Goal: Information Seeking & Learning: Learn about a topic

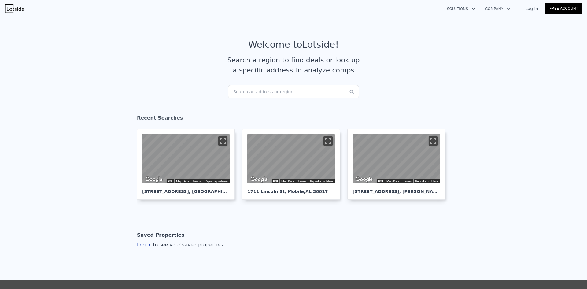
click at [257, 87] on div "Search an address or region..." at bounding box center [293, 91] width 131 height 13
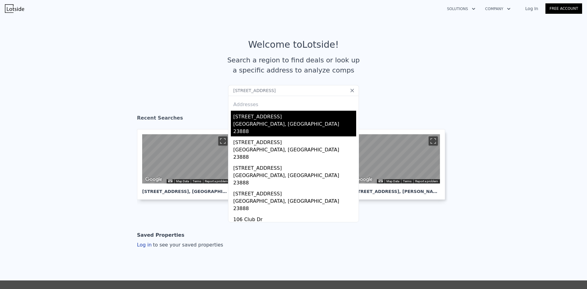
type input "[STREET_ADDRESS]"
click at [318, 118] on div "[STREET_ADDRESS]" at bounding box center [294, 116] width 123 height 10
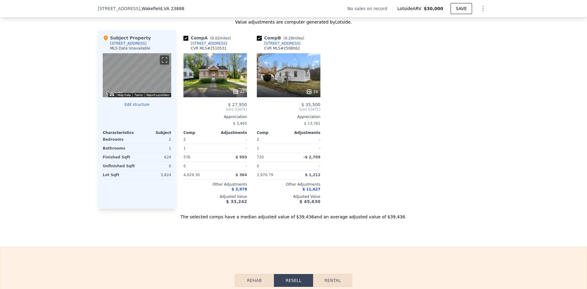
scroll to position [550, 0]
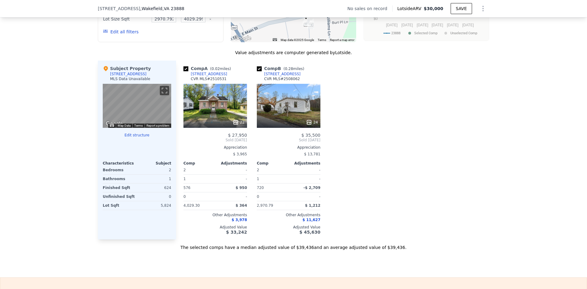
click at [213, 125] on div "22" at bounding box center [215, 122] width 58 height 6
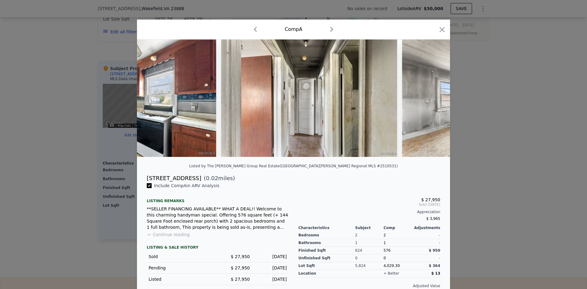
scroll to position [0, 1095]
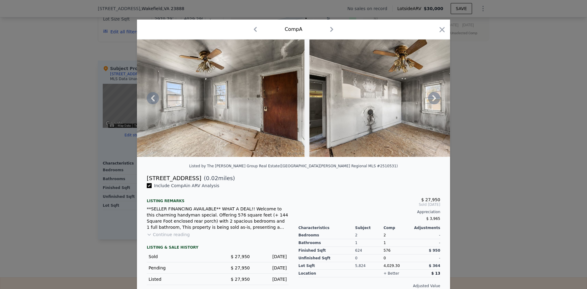
click at [278, 156] on img at bounding box center [216, 97] width 176 height 117
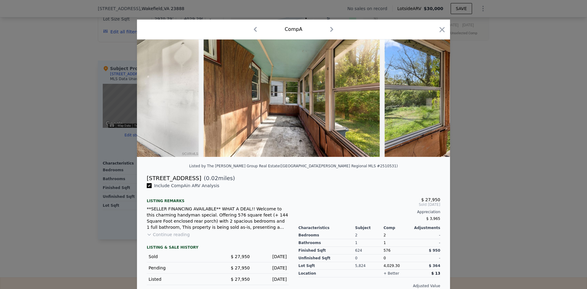
scroll to position [0, 3286]
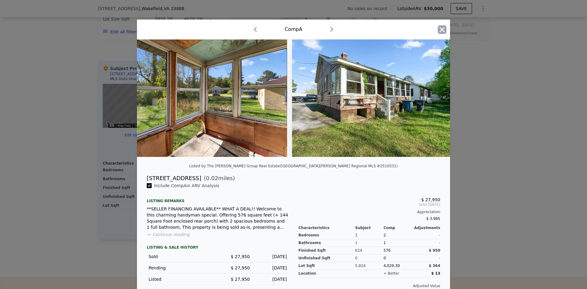
click at [440, 29] on icon "button" at bounding box center [442, 29] width 9 height 9
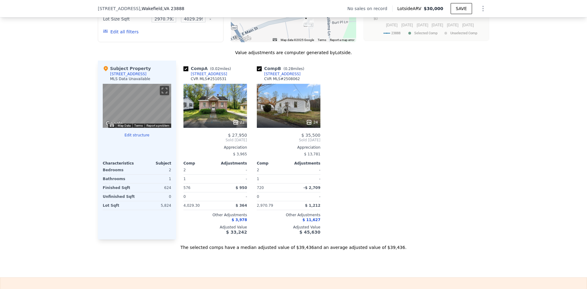
click at [292, 105] on div "24" at bounding box center [289, 106] width 64 height 44
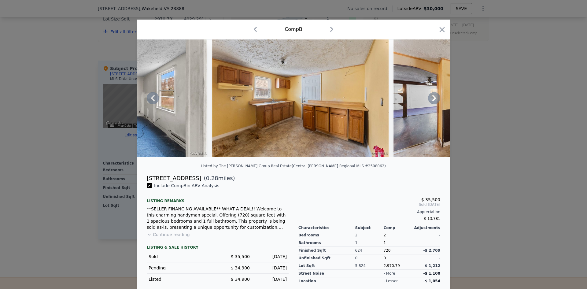
scroll to position [0, 2191]
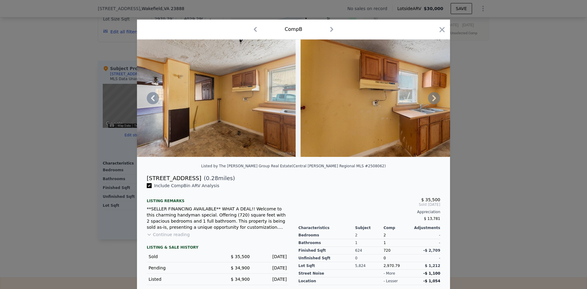
click at [380, 155] on img at bounding box center [388, 97] width 176 height 117
click at [395, 155] on img at bounding box center [388, 97] width 176 height 117
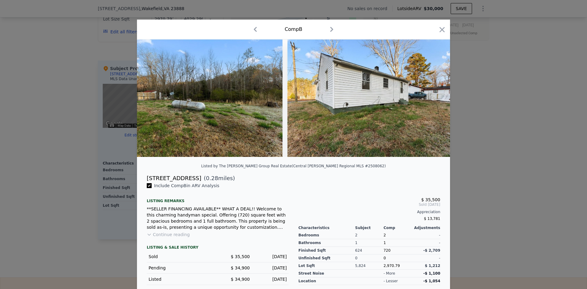
scroll to position [0, 4029]
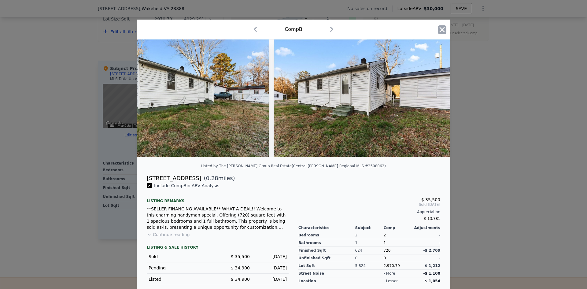
click at [440, 33] on icon "button" at bounding box center [442, 29] width 9 height 9
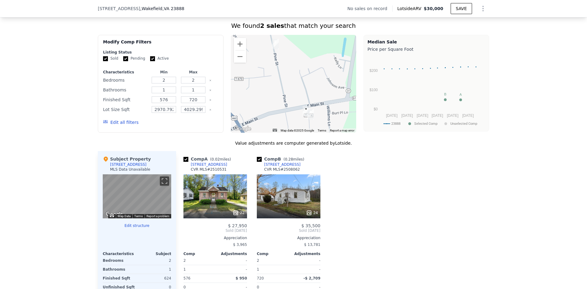
scroll to position [458, 0]
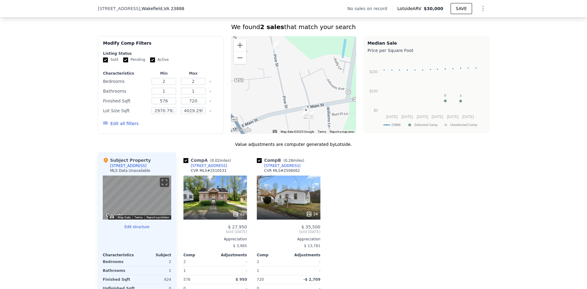
click at [114, 127] on button "Edit all filters" at bounding box center [120, 123] width 35 height 6
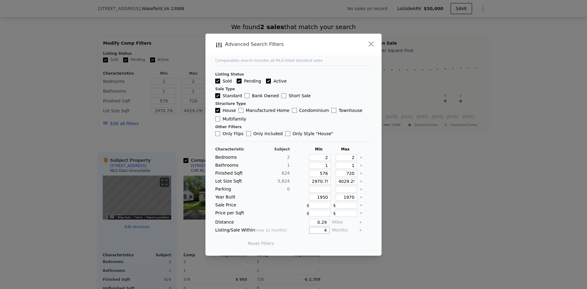
drag, startPoint x: 318, startPoint y: 230, endPoint x: 333, endPoint y: 231, distance: 15.9
click at [333, 231] on div "Listing/Sale Within (max 12 months) 4 Months" at bounding box center [293, 230] width 156 height 7
type input "6"
click at [333, 245] on button "Update Search" at bounding box center [327, 243] width 46 height 9
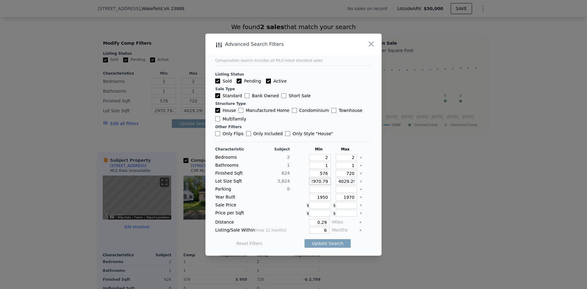
drag, startPoint x: 318, startPoint y: 182, endPoint x: 328, endPoint y: 181, distance: 10.8
click at [328, 181] on div "Lot Size Sqft 5,824 2970.792 4029.2999999999997" at bounding box center [293, 181] width 156 height 7
type input "2970"
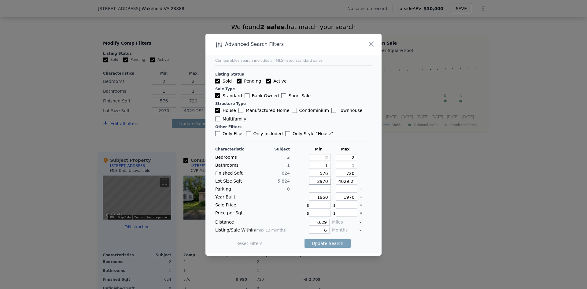
type input "2970"
click at [346, 182] on input "4029.2999999999997" at bounding box center [347, 181] width 22 height 7
drag, startPoint x: 345, startPoint y: 182, endPoint x: 366, endPoint y: 182, distance: 20.2
click at [366, 182] on div "Lot Size Sqft 5,824 2970 4029.2999999999997" at bounding box center [293, 181] width 156 height 7
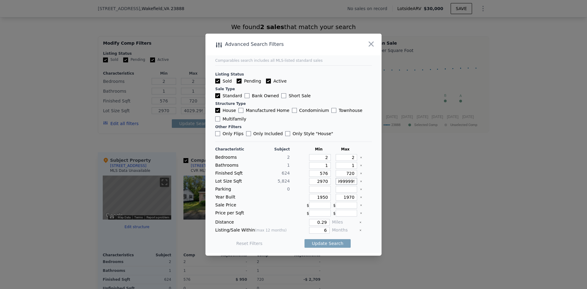
type input "4029"
click at [329, 249] on div "Update Search" at bounding box center [327, 243] width 46 height 17
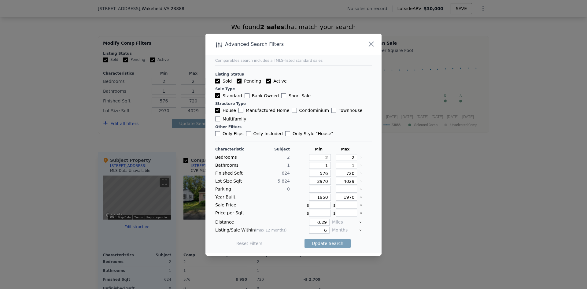
click at [329, 248] on div "Update Search" at bounding box center [327, 243] width 46 height 17
click at [330, 243] on button "Update Search" at bounding box center [327, 243] width 46 height 9
checkbox input "false"
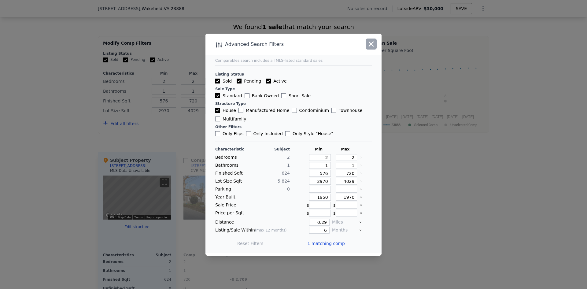
click at [371, 44] on icon "button" at bounding box center [371, 43] width 5 height 5
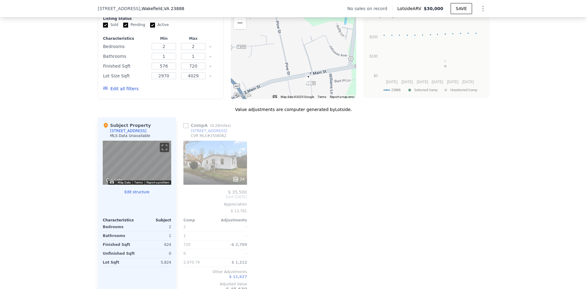
scroll to position [458, 0]
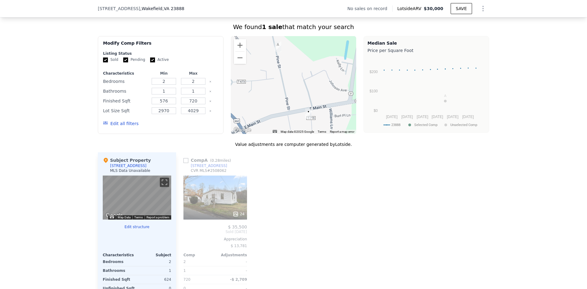
click at [126, 127] on button "Edit all filters" at bounding box center [120, 123] width 35 height 6
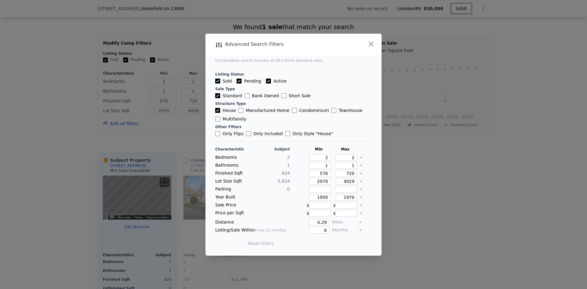
click at [360, 181] on icon "Clear" at bounding box center [361, 181] width 2 height 2
click at [314, 244] on button "Update Search" at bounding box center [327, 243] width 46 height 9
click at [69, 223] on div at bounding box center [293, 144] width 587 height 289
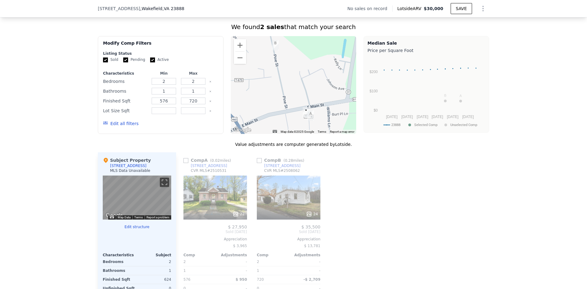
click at [120, 127] on button "Edit all filters" at bounding box center [120, 123] width 35 height 6
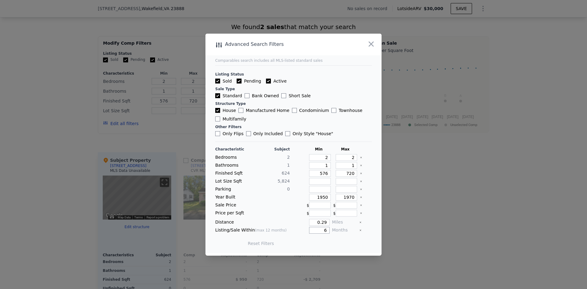
drag, startPoint x: 318, startPoint y: 228, endPoint x: 329, endPoint y: 229, distance: 10.4
click at [329, 229] on div "Listing/Sale Within (max 12 months) 6 Months" at bounding box center [293, 230] width 156 height 7
type input "12"
click at [330, 245] on button "Update Search" at bounding box center [327, 243] width 46 height 9
click at [93, 215] on div at bounding box center [293, 144] width 587 height 289
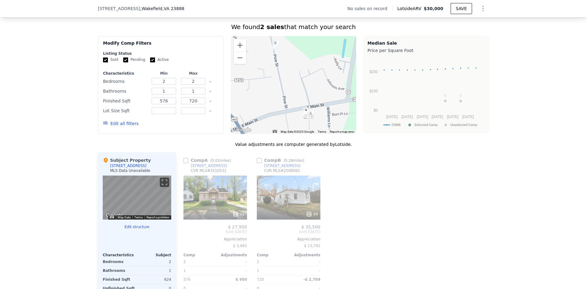
click at [130, 127] on button "Edit all filters" at bounding box center [120, 123] width 35 height 6
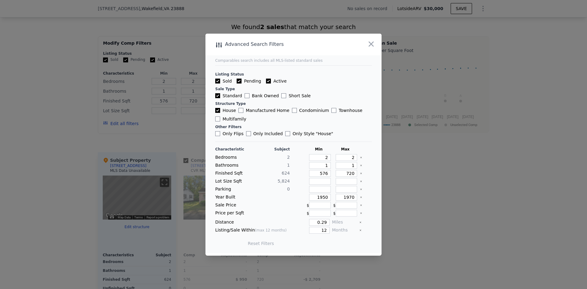
type input "2970.792"
type input "4029.2999999999997"
checkbox input "true"
type input "2970.792"
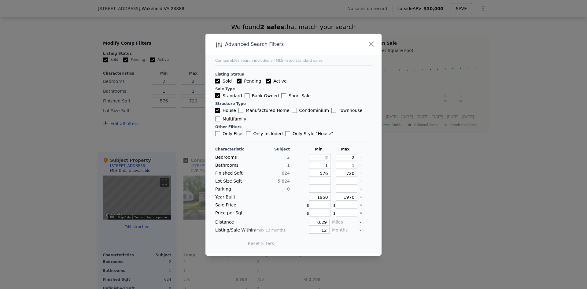
type input "4029.2999999999997"
type input "4"
drag, startPoint x: 315, startPoint y: 223, endPoint x: 329, endPoint y: 222, distance: 13.5
click at [329, 222] on div "Distance 0.29 Miles" at bounding box center [293, 222] width 156 height 7
click at [321, 230] on input "4" at bounding box center [319, 230] width 20 height 7
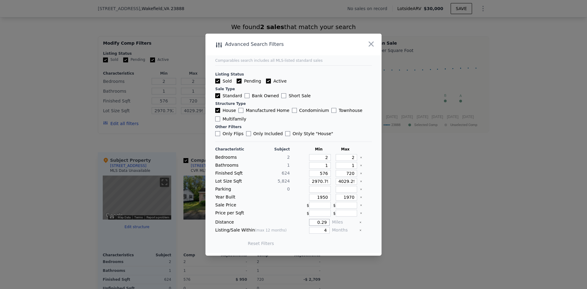
drag, startPoint x: 339, startPoint y: 223, endPoint x: 344, endPoint y: 223, distance: 4.6
click at [344, 223] on div "Distance 0.29 Miles" at bounding box center [293, 222] width 156 height 7
type input "75"
click at [329, 244] on button "Update Search" at bounding box center [327, 243] width 46 height 9
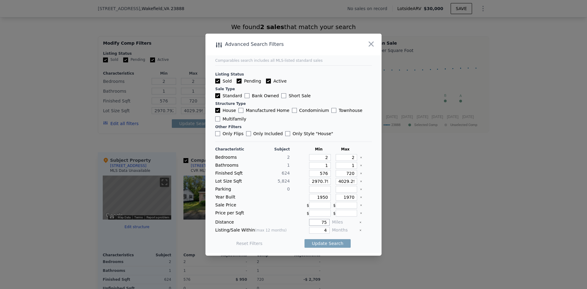
drag, startPoint x: 316, startPoint y: 221, endPoint x: 329, endPoint y: 221, distance: 12.2
click at [329, 221] on div "Distance 75 Miles" at bounding box center [293, 222] width 156 height 7
click at [324, 223] on input "7" at bounding box center [319, 222] width 20 height 7
type input "5"
type input "0.75"
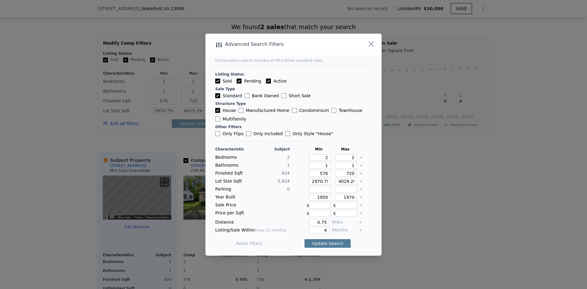
click at [330, 247] on button "Update Search" at bounding box center [327, 243] width 46 height 9
drag, startPoint x: 317, startPoint y: 181, endPoint x: 330, endPoint y: 182, distance: 13.1
click at [330, 182] on div "Lot Size Sqft 5,824 2970.792 4029.2999999999997" at bounding box center [293, 181] width 156 height 7
type input "2970"
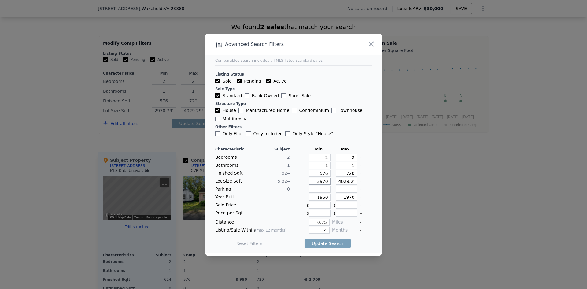
scroll to position [0, 0]
type input "2970"
click at [337, 181] on input "4029.2999999999997" at bounding box center [347, 181] width 22 height 7
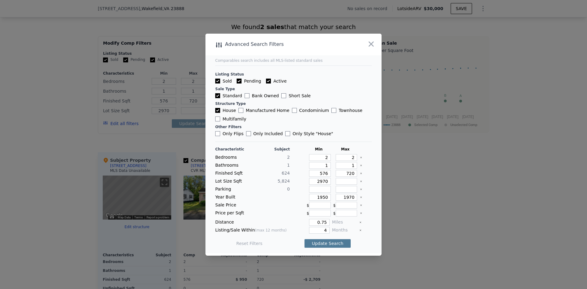
click at [318, 246] on button "Update Search" at bounding box center [327, 243] width 46 height 9
checkbox input "false"
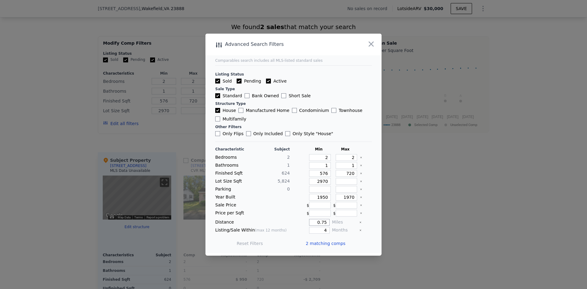
drag, startPoint x: 316, startPoint y: 224, endPoint x: 320, endPoint y: 225, distance: 4.7
click at [320, 225] on input "0.75" at bounding box center [319, 222] width 20 height 7
click at [319, 230] on input "4" at bounding box center [319, 230] width 20 height 7
drag, startPoint x: 319, startPoint y: 230, endPoint x: 327, endPoint y: 230, distance: 7.9
click at [327, 230] on div "Listing/Sale Within (max 12 months) 4 Months" at bounding box center [293, 230] width 156 height 7
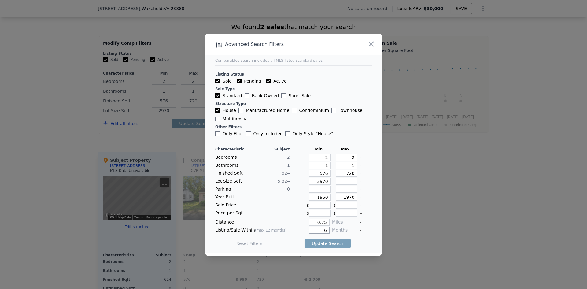
type input "6"
click at [329, 251] on div "Update Search" at bounding box center [327, 243] width 46 height 17
click at [329, 245] on button "Update Search" at bounding box center [327, 243] width 46 height 9
click at [326, 220] on div "Distance 0.75 Miles" at bounding box center [293, 222] width 156 height 7
type input "1"
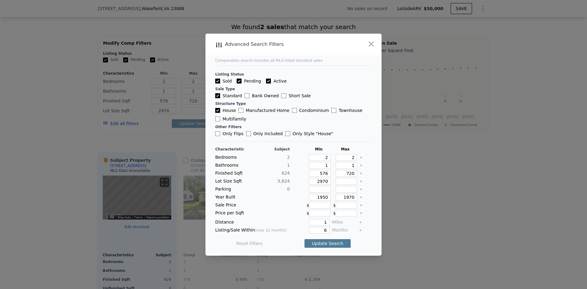
click at [327, 244] on button "Update Search" at bounding box center [327, 243] width 46 height 9
drag, startPoint x: 323, startPoint y: 225, endPoint x: 329, endPoint y: 228, distance: 6.9
click at [328, 226] on div "Characteristic Subject Min Max Bedrooms 2 2 2 Bathrooms 1 1 1 Finished Sqft 624…" at bounding box center [293, 199] width 156 height 105
click at [314, 232] on input "6" at bounding box center [319, 230] width 20 height 7
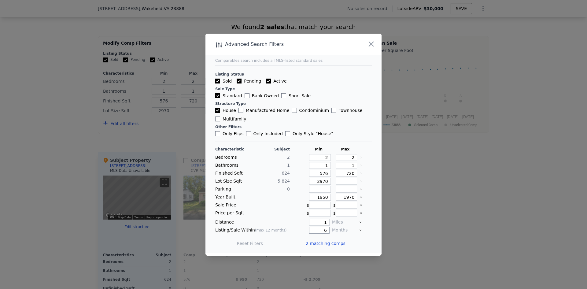
click at [314, 232] on input "6" at bounding box center [319, 230] width 20 height 7
type input "12"
click at [319, 243] on button "Update Search" at bounding box center [327, 243] width 46 height 9
click at [375, 45] on button "button" at bounding box center [371, 44] width 11 height 11
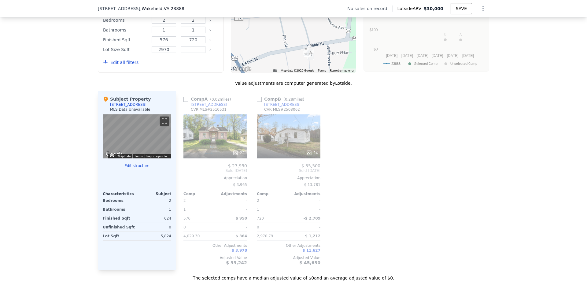
scroll to position [550, 0]
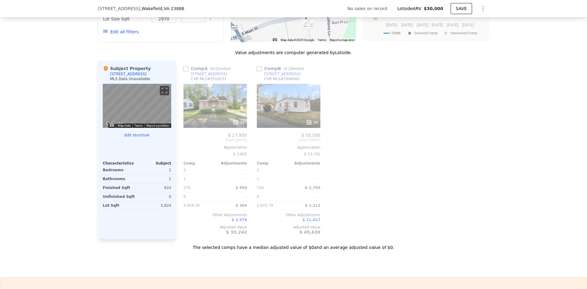
click at [185, 71] on input "checkbox" at bounding box center [185, 68] width 5 height 5
checkbox input "true"
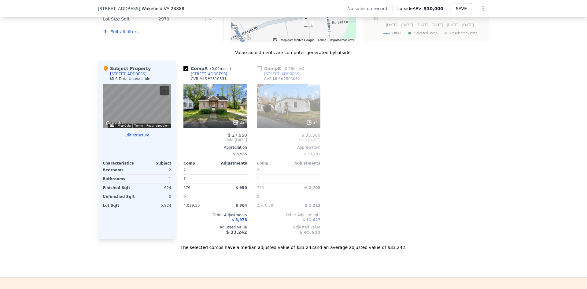
click at [257, 71] on input "checkbox" at bounding box center [259, 68] width 5 height 5
checkbox input "true"
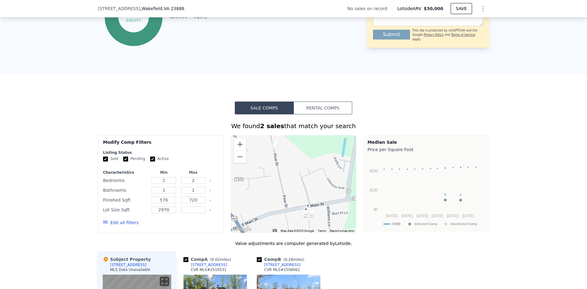
scroll to position [367, 0]
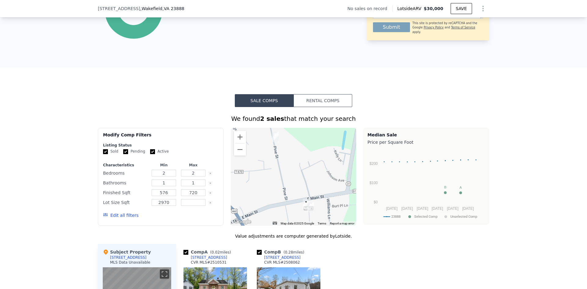
type input "2970.792"
type input "4029.2999999999997"
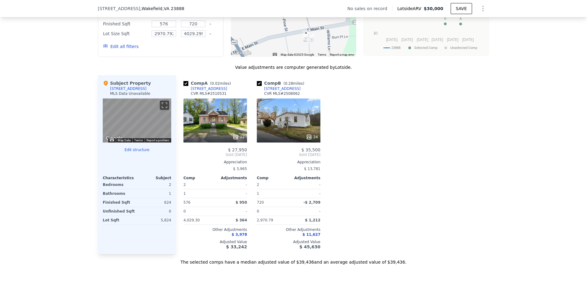
scroll to position [550, 0]
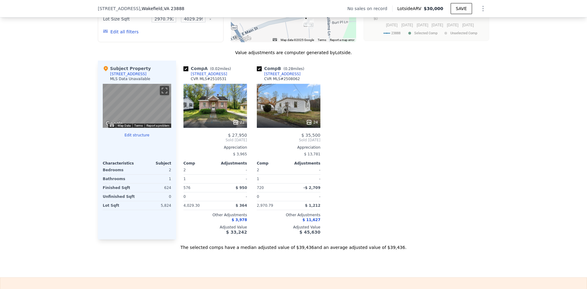
click at [213, 117] on div "22" at bounding box center [215, 106] width 64 height 44
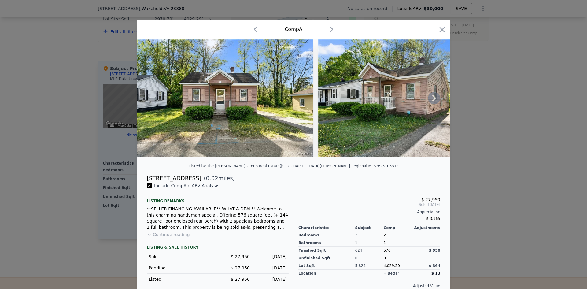
click at [433, 99] on icon at bounding box center [434, 98] width 12 height 12
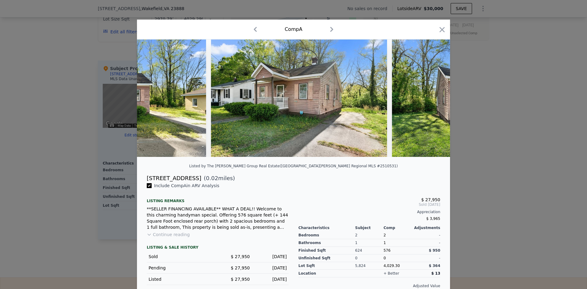
scroll to position [0, 147]
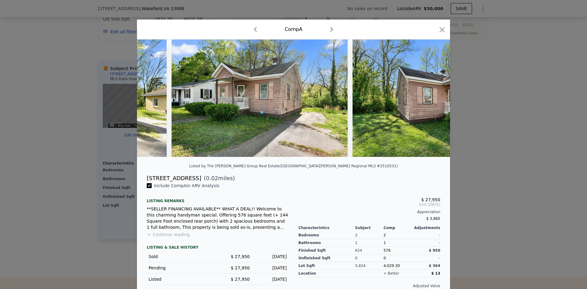
click at [433, 99] on img at bounding box center [440, 97] width 176 height 117
click at [433, 99] on icon at bounding box center [434, 98] width 12 height 12
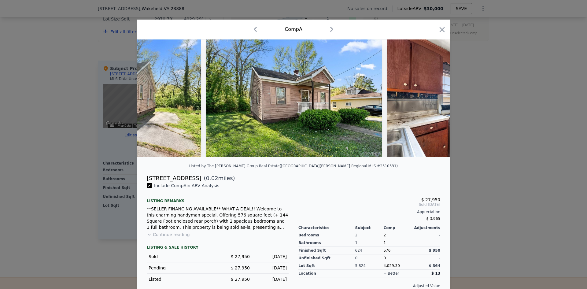
click at [433, 99] on img at bounding box center [475, 97] width 176 height 117
click at [433, 99] on icon at bounding box center [434, 98] width 12 height 12
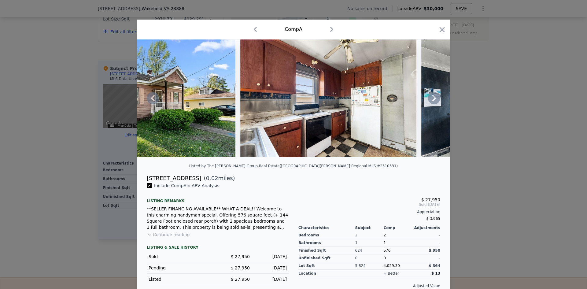
click at [432, 101] on icon at bounding box center [434, 98] width 4 height 6
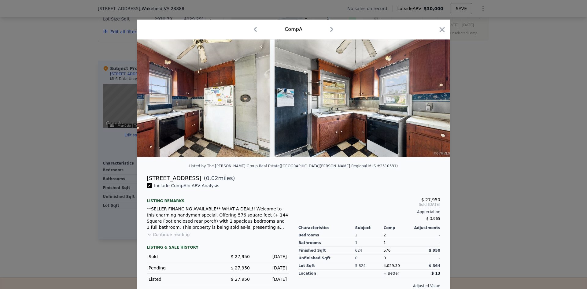
click at [432, 101] on img at bounding box center [362, 97] width 176 height 117
click at [432, 101] on icon at bounding box center [434, 98] width 4 height 6
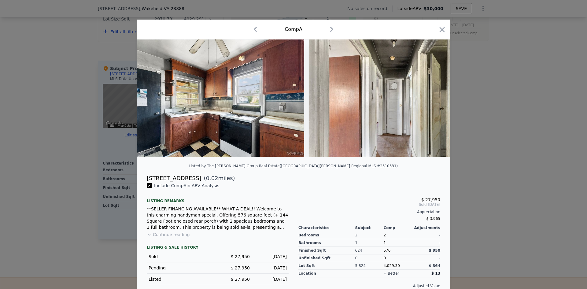
click at [432, 101] on img at bounding box center [397, 97] width 176 height 117
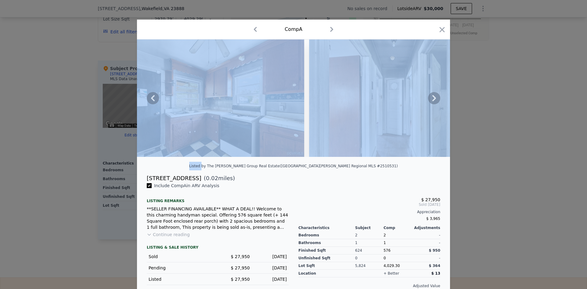
click at [432, 101] on icon at bounding box center [434, 98] width 4 height 6
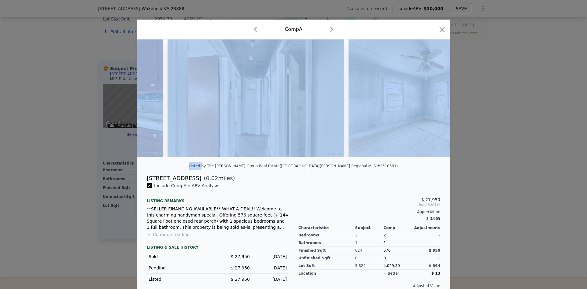
scroll to position [0, 880]
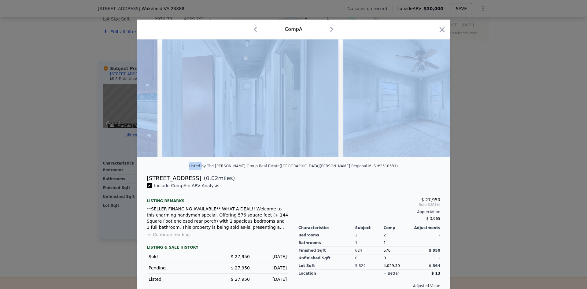
click at [432, 101] on img at bounding box center [431, 97] width 176 height 117
click at [438, 31] on icon "button" at bounding box center [442, 29] width 9 height 9
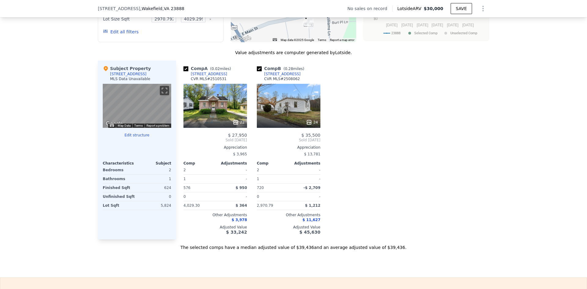
click at [53, 178] on div "We found 2 sales that match your search Filters Map Prices Modify Comp Filters …" at bounding box center [293, 87] width 587 height 327
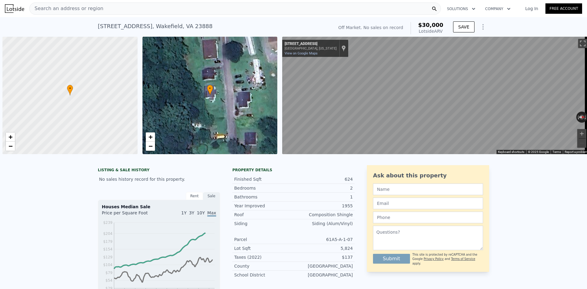
scroll to position [0, 2]
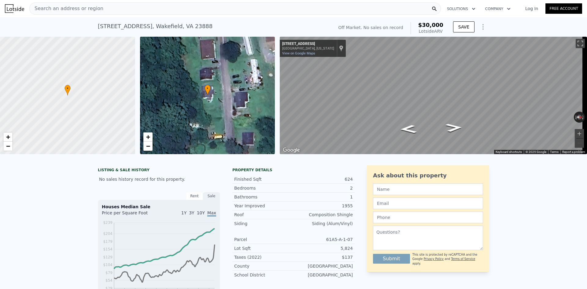
click at [138, 6] on div "Search an address or region" at bounding box center [234, 8] width 411 height 12
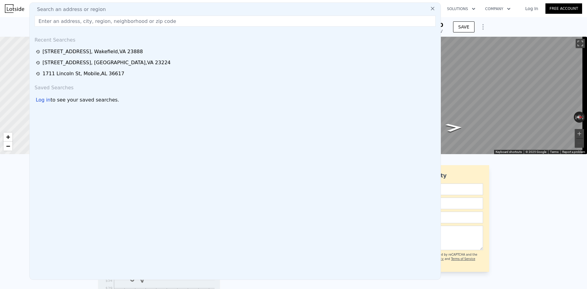
drag, startPoint x: 138, startPoint y: 6, endPoint x: 111, endPoint y: 23, distance: 32.7
click at [111, 23] on input "text" at bounding box center [235, 21] width 401 height 11
paste input "37482 OLD WAKEFIELD RD, WAKEFIELD, VA 23888"
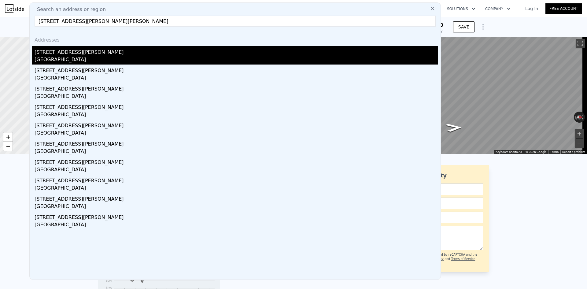
type input "37482 OLD WAKEFIELD RD, WAKEFIELD, VA 23888"
click at [126, 55] on div "37482 Old Wakefield Rd" at bounding box center [236, 51] width 403 height 10
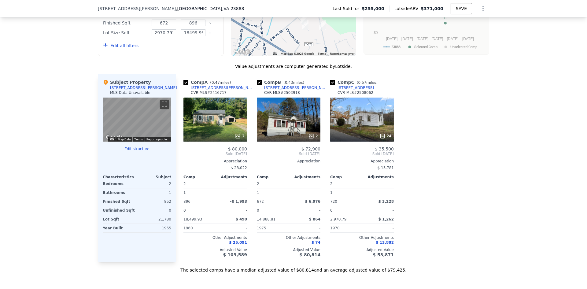
scroll to position [579, 0]
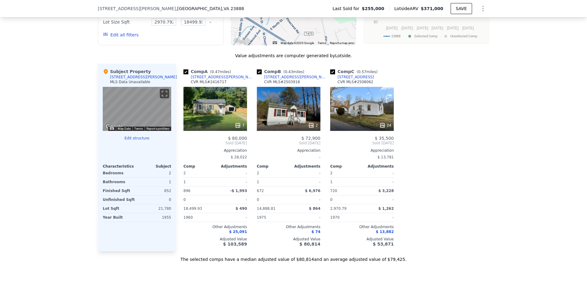
click at [151, 195] on div "852" at bounding box center [154, 190] width 33 height 9
click at [145, 153] on div at bounding box center [137, 150] width 68 height 5
click at [152, 169] on div "Subject" at bounding box center [154, 166] width 34 height 5
click at [126, 79] on div "37482 Old Wakefield Rd" at bounding box center [143, 77] width 67 height 5
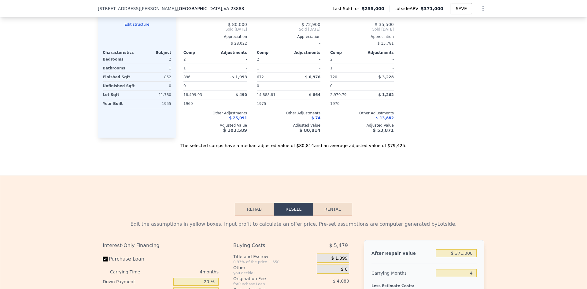
scroll to position [670, 0]
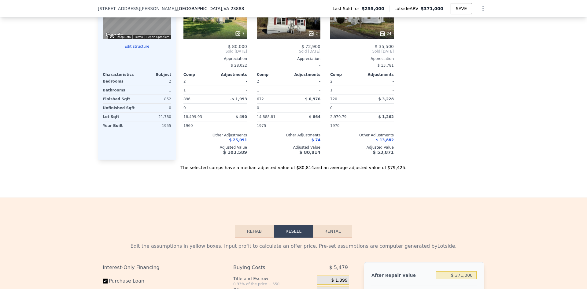
click at [123, 136] on div "Subject Property 37482 Old Wakefield Rd MLS Data Unavailable ← Move left → Move…" at bounding box center [137, 66] width 78 height 188
click at [124, 157] on div "Subject Property 37482 Old Wakefield Rd MLS Data Unavailable ← Move left → Move…" at bounding box center [137, 66] width 78 height 188
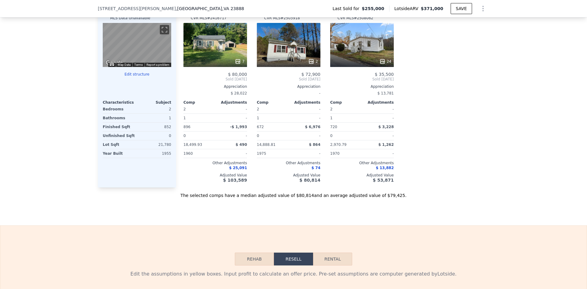
scroll to position [579, 0]
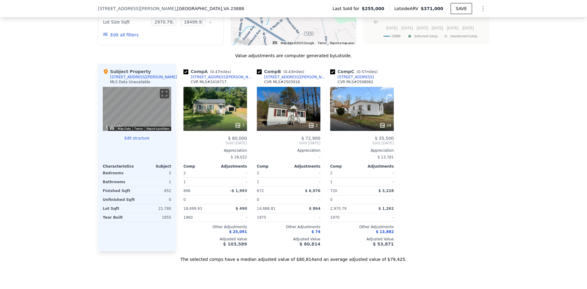
click at [214, 128] on div "7" at bounding box center [215, 125] width 58 height 6
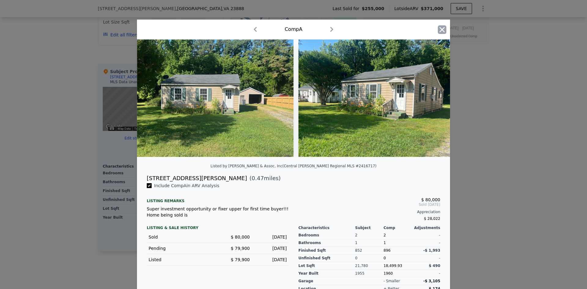
click at [440, 29] on icon "button" at bounding box center [442, 29] width 5 height 5
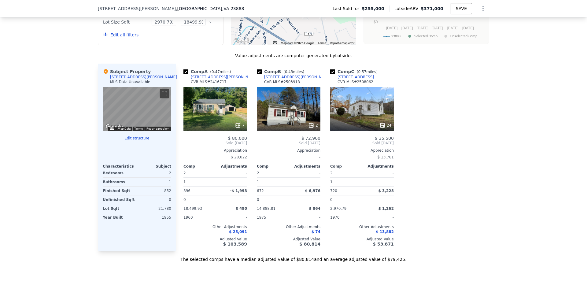
click at [212, 79] on div "206 Savedge Ave" at bounding box center [223, 77] width 64 height 5
click at [287, 159] on div "-" at bounding box center [289, 157] width 64 height 9
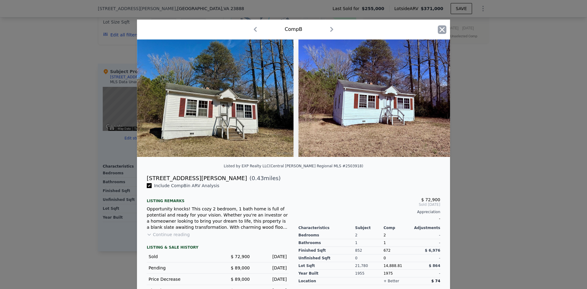
click at [440, 31] on icon "button" at bounding box center [442, 29] width 9 height 9
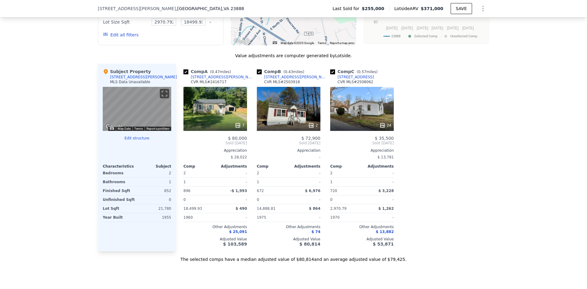
click at [322, 117] on div "Comp A ( 0.47 miles) 206 Savedge Ave CVR MLS # 2416717 7 $ 80,000 Sold Aug 2024…" at bounding box center [332, 158] width 313 height 188
click at [289, 123] on div "2" at bounding box center [289, 109] width 64 height 44
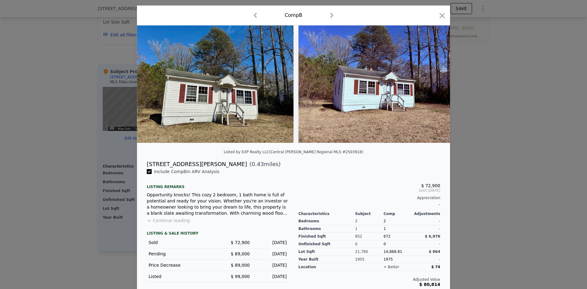
scroll to position [21, 0]
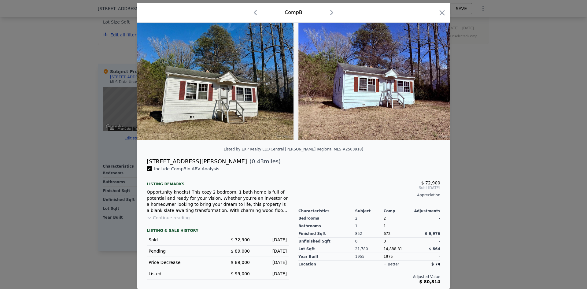
click at [477, 36] on div at bounding box center [293, 144] width 587 height 289
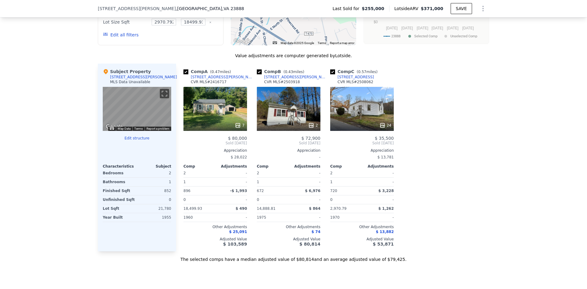
click at [276, 79] on div "217 Savedge Ave" at bounding box center [296, 77] width 64 height 5
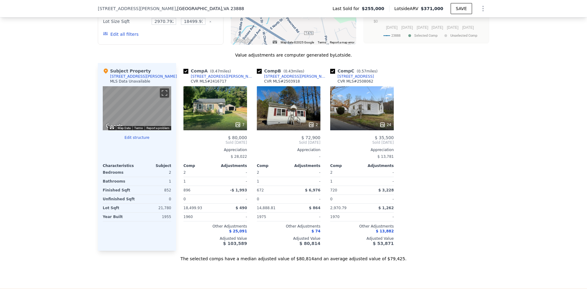
scroll to position [579, 0]
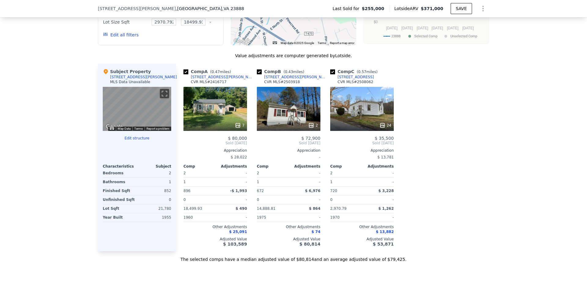
click at [143, 141] on button "Edit structure" at bounding box center [137, 138] width 68 height 5
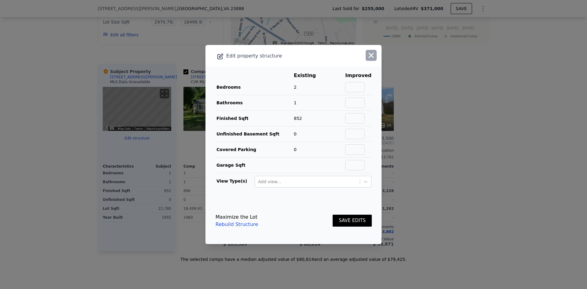
click at [367, 57] on icon "button" at bounding box center [371, 55] width 9 height 9
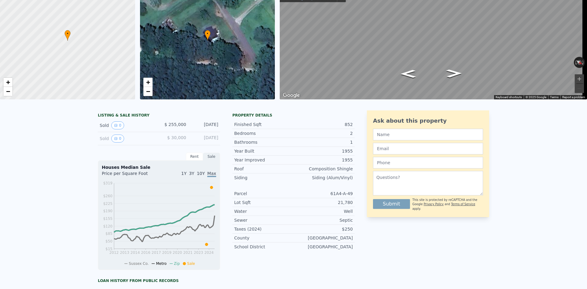
scroll to position [2, 0]
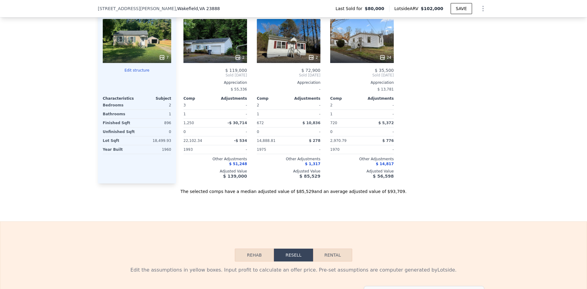
scroll to position [579, 0]
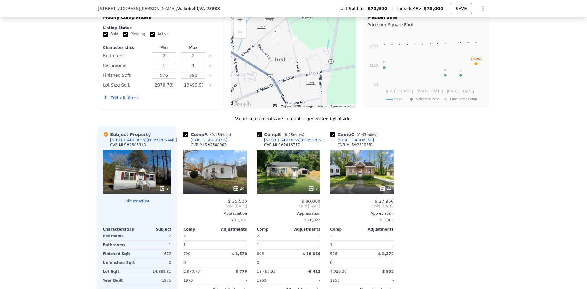
scroll to position [0, 1]
drag, startPoint x: 180, startPoint y: 90, endPoint x: 213, endPoint y: 90, distance: 32.7
click at [213, 89] on div "Lot Size Sqft 2970.792 18499.932" at bounding box center [160, 85] width 115 height 9
click at [70, 133] on div "We found 3 sales that match your search Listings provided by Central Viginia Re…" at bounding box center [293, 154] width 587 height 342
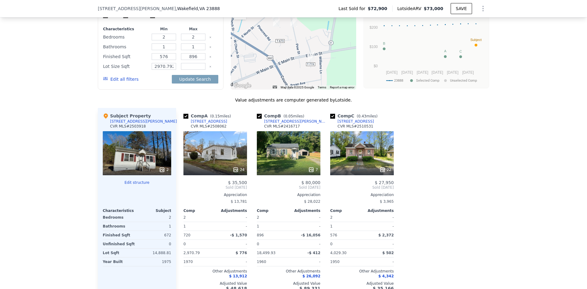
scroll to position [609, 0]
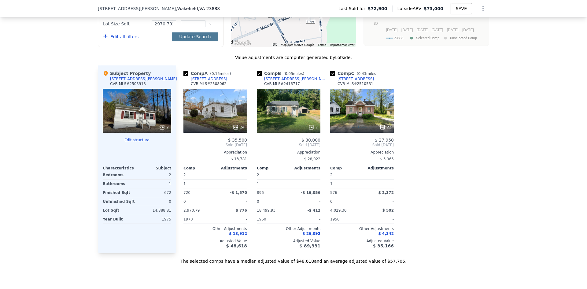
click at [196, 41] on button "Update Search" at bounding box center [195, 36] width 46 height 9
type input "2970"
drag, startPoint x: 179, startPoint y: 42, endPoint x: 138, endPoint y: 44, distance: 41.3
click at [179, 41] on button "Update Search" at bounding box center [195, 36] width 46 height 9
checkbox input "false"
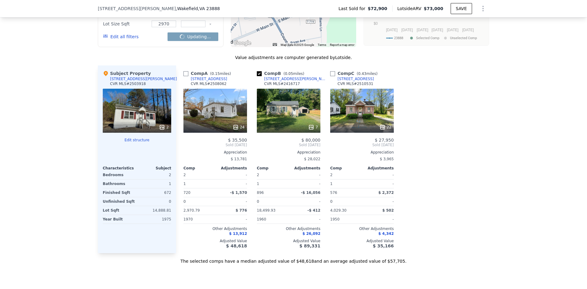
checkbox input "false"
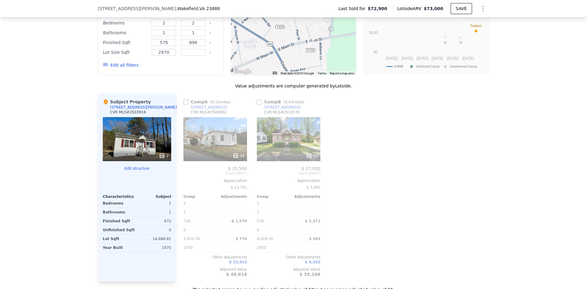
scroll to position [548, 0]
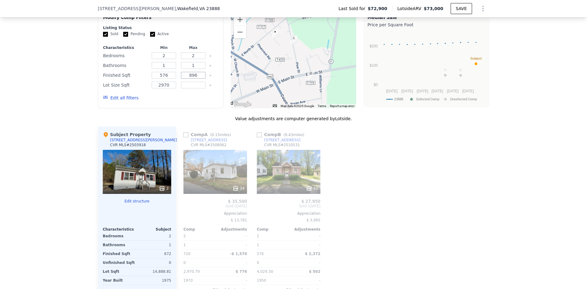
drag, startPoint x: 187, startPoint y: 81, endPoint x: 196, endPoint y: 80, distance: 8.6
click at [196, 79] on input "896" at bounding box center [193, 75] width 24 height 7
click at [189, 101] on button "Update Search" at bounding box center [195, 98] width 46 height 9
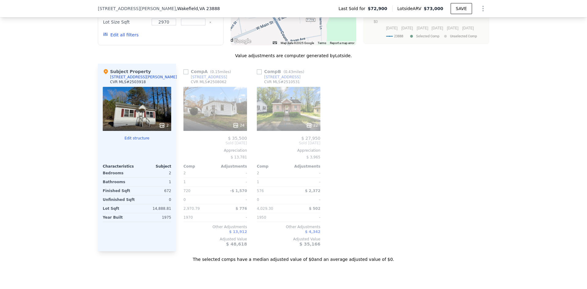
scroll to position [579, 0]
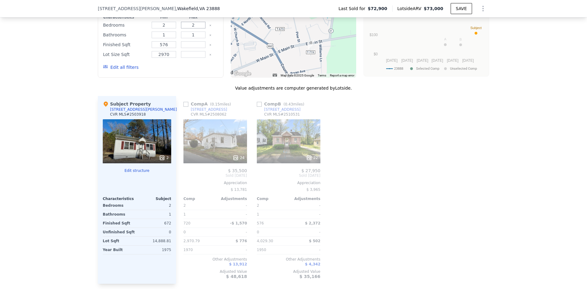
drag, startPoint x: 190, startPoint y: 28, endPoint x: 207, endPoint y: 30, distance: 16.9
click at [207, 29] on div "Bedrooms 2 2" at bounding box center [160, 25] width 115 height 9
type input "3"
drag, startPoint x: 196, startPoint y: 42, endPoint x: 188, endPoint y: 41, distance: 8.3
click at [188, 38] on input "1" at bounding box center [193, 34] width 24 height 7
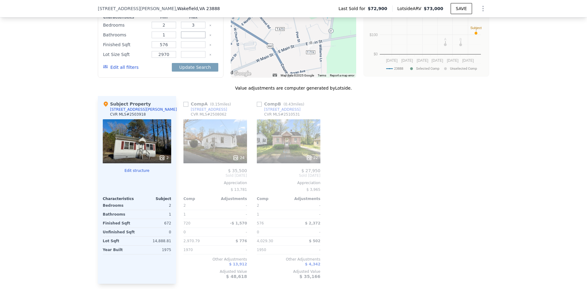
click at [172, 63] on button "Update Search" at bounding box center [195, 67] width 46 height 9
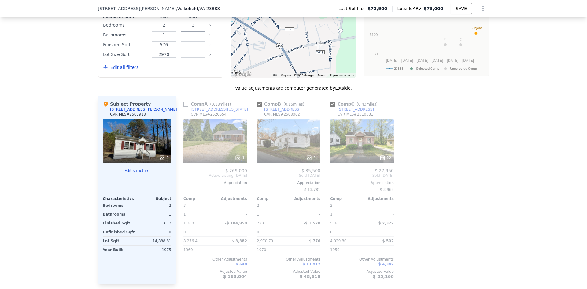
type input "2"
type input "1"
type input "896"
type input "2970.792"
type input "18499.932"
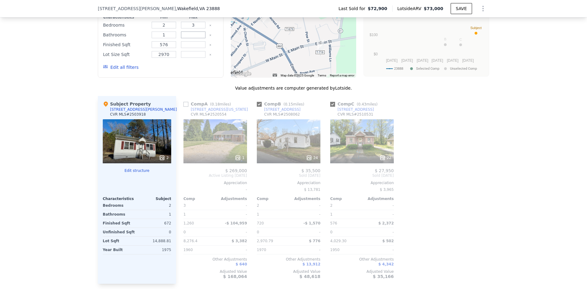
checkbox input "true"
